Goal: Communication & Community: Answer question/provide support

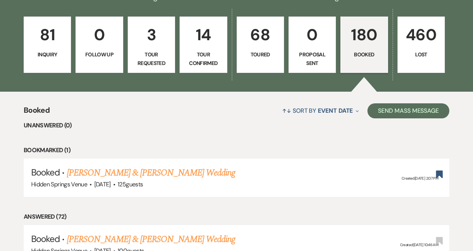
scroll to position [258, 0]
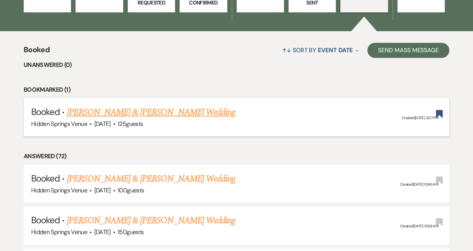
click at [183, 110] on link "[PERSON_NAME] & [PERSON_NAME] Wedding" at bounding box center [151, 113] width 168 height 14
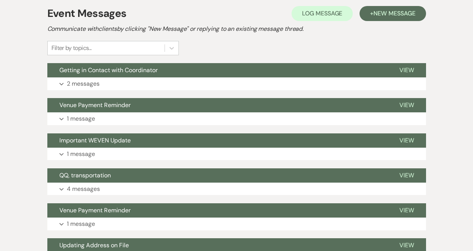
scroll to position [174, 0]
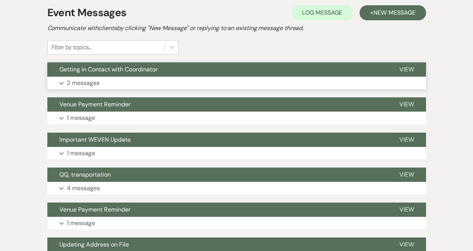
click at [129, 84] on button "Expand 2 messages" at bounding box center [236, 83] width 379 height 13
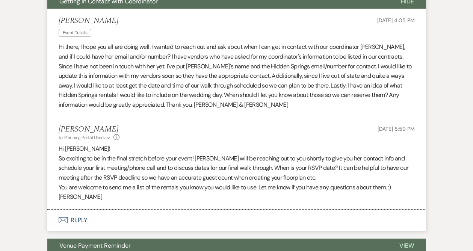
scroll to position [260, 0]
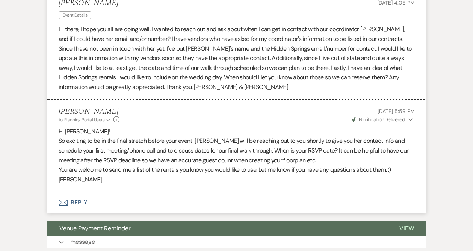
click at [81, 203] on button "Envelope Reply" at bounding box center [236, 202] width 379 height 21
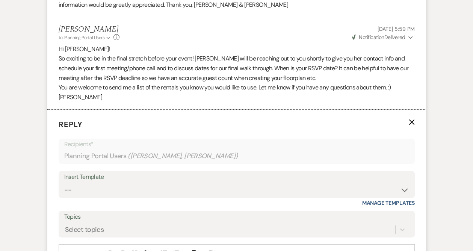
scroll to position [405, 0]
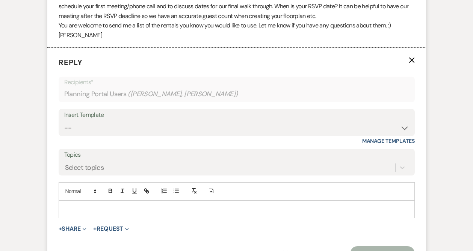
click at [81, 203] on div at bounding box center [237, 209] width 356 height 17
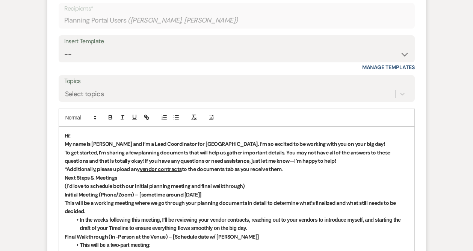
scroll to position [481, 0]
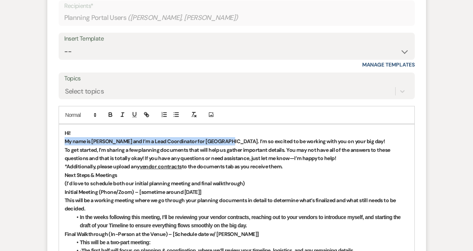
drag, startPoint x: 220, startPoint y: 141, endPoint x: 56, endPoint y: 143, distance: 164.7
click at [56, 143] on form "Reply X Draft saved! Recipients* Planning Portal Users ( [PERSON_NAME], [PERSON…" at bounding box center [236, 175] width 379 height 408
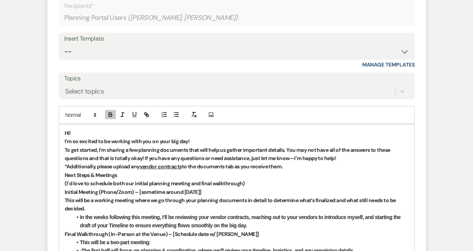
click at [77, 129] on p "Hi!" at bounding box center [237, 133] width 344 height 8
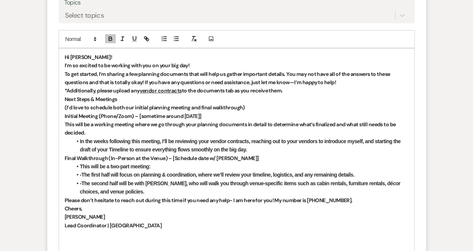
scroll to position [558, 0]
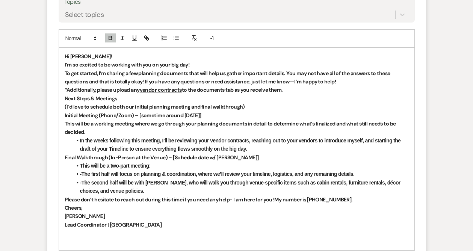
drag, startPoint x: 140, startPoint y: 114, endPoint x: 247, endPoint y: 117, distance: 106.4
click at [201, 117] on strong "Initial Meeting (Phone/Zoom) – [sometime around [DATE]]" at bounding box center [133, 115] width 137 height 7
click at [65, 98] on strong "Next Steps & Meetings" at bounding box center [91, 98] width 53 height 7
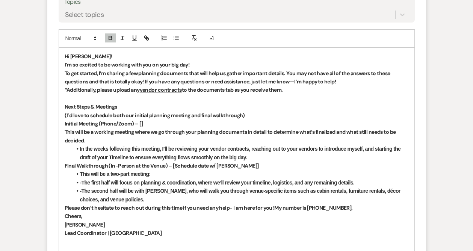
click at [108, 108] on strong "﻿ Next Steps & Meetings" at bounding box center [91, 106] width 53 height 7
click at [108, 108] on strong "Next Steps & Meetings" at bounding box center [91, 106] width 53 height 7
click at [133, 38] on icon "button" at bounding box center [134, 38] width 7 height 7
click at [254, 159] on li "In the weeks following this meeting, I’ll be reviewing your vendor contracts, r…" at bounding box center [240, 153] width 337 height 17
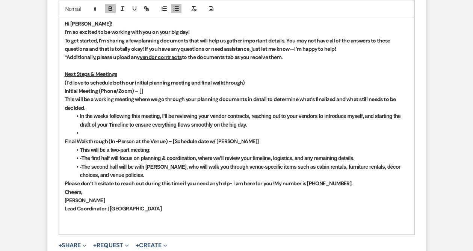
scroll to position [591, 0]
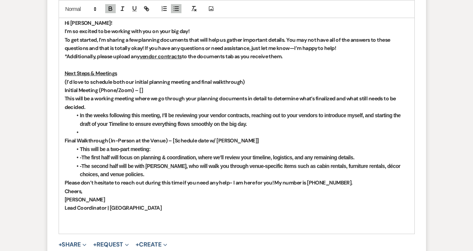
click at [360, 183] on p "Please don’t hesitate to reach out during this time if you need any help- I am …" at bounding box center [237, 183] width 344 height 8
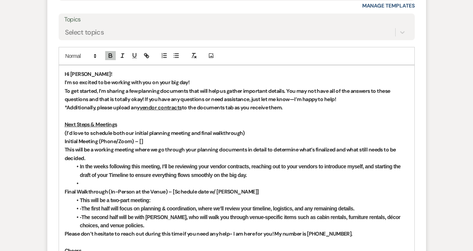
scroll to position [542, 0]
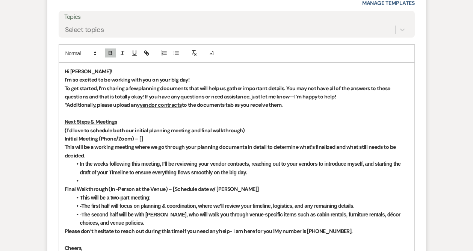
click at [141, 140] on strong "Initial Meeting (Phone/Zoom) – []" at bounding box center [104, 138] width 79 height 7
click at [151, 138] on strong "Initial Meeting (Phone/Zoom) – [Does [DATE] work for you?]" at bounding box center [135, 138] width 140 height 7
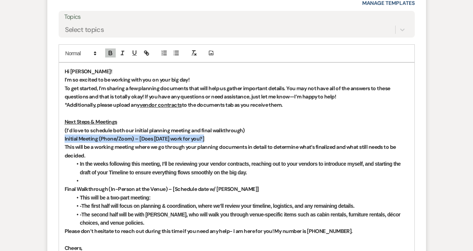
click at [151, 138] on strong "Initial Meeting (Phone/Zoom) – [Does [DATE] work for you?]" at bounding box center [135, 138] width 140 height 7
click at [166, 139] on strong "Initial Meeting (Phone/Zoom) – [Does [DATE] work for you?]" at bounding box center [135, 138] width 140 height 7
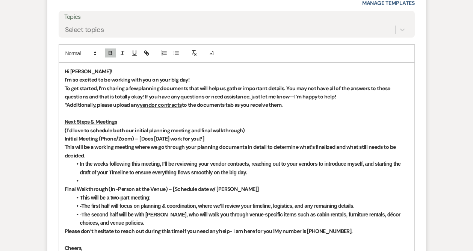
drag, startPoint x: 140, startPoint y: 138, endPoint x: 239, endPoint y: 135, distance: 98.5
click at [205, 135] on strong "Initial Meeting (Phone/Zoom) – [Does [DATE] work for you?]" at bounding box center [135, 138] width 140 height 7
click at [121, 55] on line "button" at bounding box center [122, 55] width 2 height 0
click at [291, 141] on p "Initial Meeting (Phone/Zoom) – [ Does [DATE] work for you? ]" at bounding box center [237, 139] width 344 height 8
click at [248, 131] on p "(I’d love to schedule both our initial planning meeting and final walkthrough)" at bounding box center [237, 130] width 344 height 8
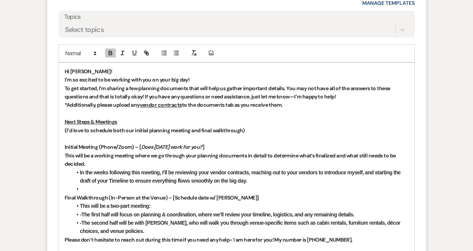
click at [85, 188] on li at bounding box center [240, 189] width 337 height 8
drag, startPoint x: 85, startPoint y: 188, endPoint x: 69, endPoint y: 188, distance: 15.8
click at [69, 188] on div "Hi [PERSON_NAME]! I’m so excited to be working with you on your big day! To get…" at bounding box center [237, 181] width 356 height 236
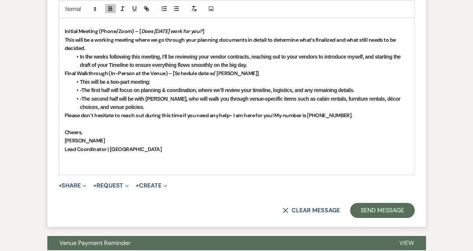
scroll to position [659, 0]
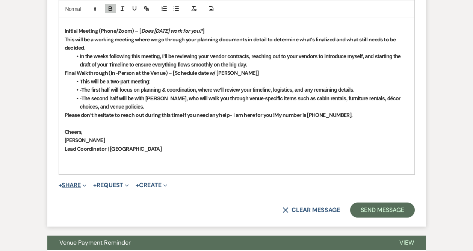
click at [61, 186] on span "+" at bounding box center [60, 185] width 3 height 6
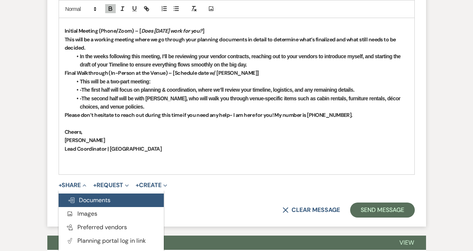
click at [94, 203] on span "Doc Upload Documents" at bounding box center [89, 200] width 43 height 8
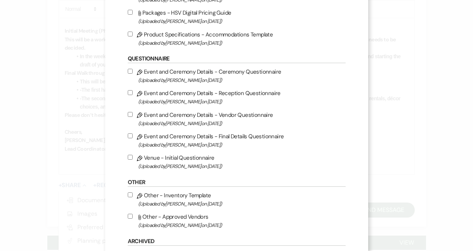
scroll to position [750, 0]
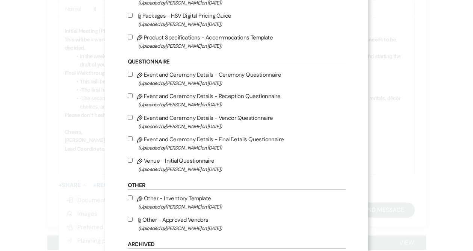
click at [129, 163] on input "Pencil Venue - Initial Questionnaire (Uploaded by [PERSON_NAME] on [DATE] )" at bounding box center [130, 160] width 5 height 5
checkbox input "true"
click at [130, 126] on label "Pencil Event and Ceremony Details - Vendor Questionnaire (Uploaded by [PERSON_N…" at bounding box center [237, 122] width 218 height 18
click at [130, 120] on input "Pencil Event and Ceremony Details - Vendor Questionnaire (Uploaded by [PERSON_N…" at bounding box center [130, 117] width 5 height 5
checkbox input "true"
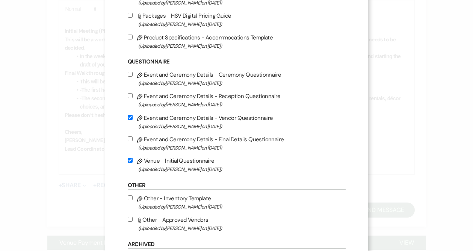
click at [130, 77] on input "Pencil Event and Ceremony Details - Ceremony Questionnaire (Uploaded by [PERSON…" at bounding box center [130, 74] width 5 height 5
checkbox input "true"
click at [131, 98] on input "Pencil Event and Ceremony Details - Reception Questionnaire (Uploaded by [PERSO…" at bounding box center [130, 95] width 5 height 5
checkbox input "true"
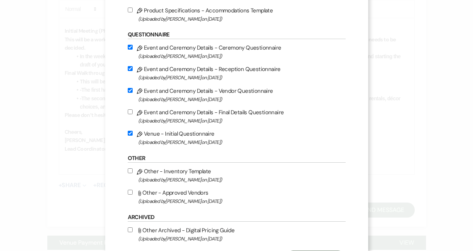
scroll to position [822, 0]
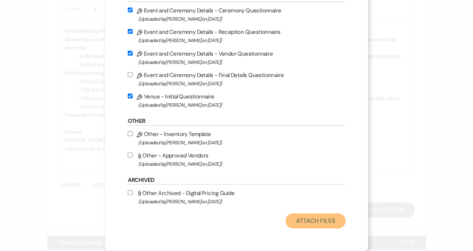
click at [313, 222] on button "Attach Files" at bounding box center [316, 221] width 60 height 15
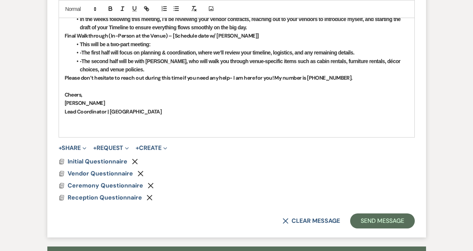
scroll to position [695, 0]
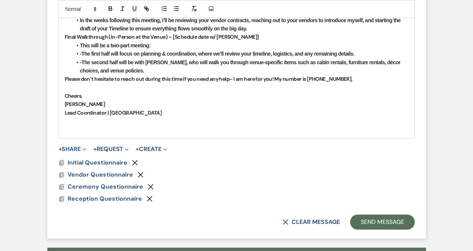
click at [177, 115] on p "Lead Coordinator | [GEOGRAPHIC_DATA]" at bounding box center [237, 113] width 344 height 8
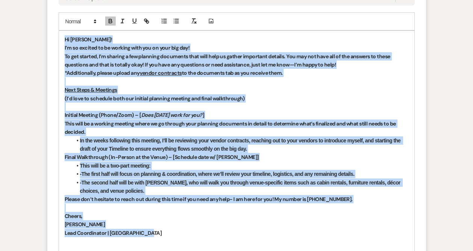
scroll to position [567, 0]
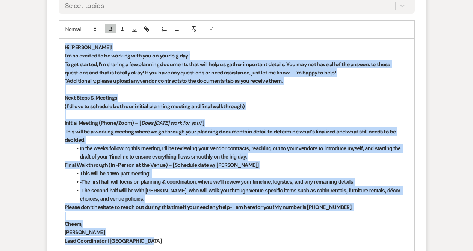
drag, startPoint x: 177, startPoint y: 115, endPoint x: 60, endPoint y: 41, distance: 138.0
click at [60, 41] on div "Hi [PERSON_NAME]! I’m so excited to be working with you on your big day! To get…" at bounding box center [237, 153] width 356 height 228
copy div "Lo Ipsumd! S’a co adipisc el se doeiusm temp inc ut labo etd mag! Al eni admini…"
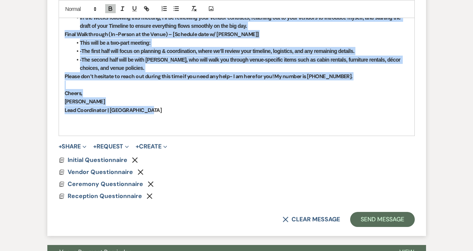
scroll to position [698, 0]
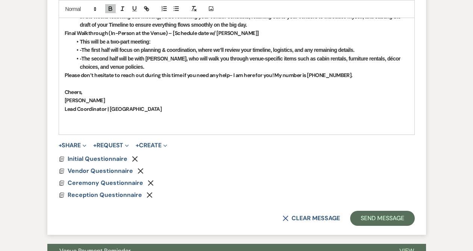
click at [194, 118] on p at bounding box center [237, 117] width 344 height 8
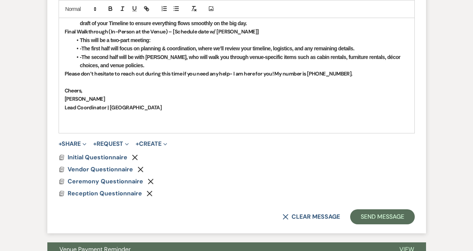
scroll to position [700, 0]
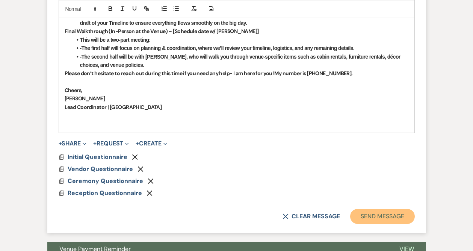
click at [371, 217] on button "Send Message" at bounding box center [382, 216] width 64 height 15
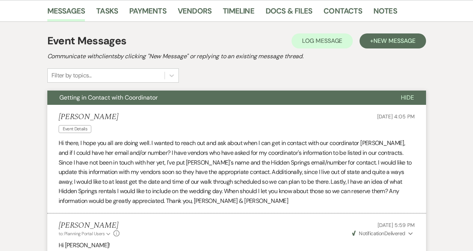
scroll to position [0, 0]
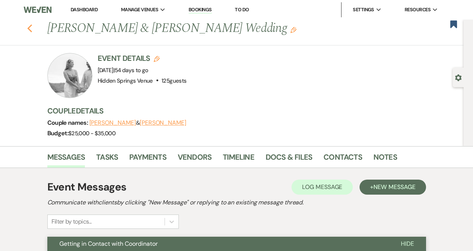
click at [31, 28] on icon "Previous" at bounding box center [30, 28] width 6 height 9
